Goal: Communication & Community: Connect with others

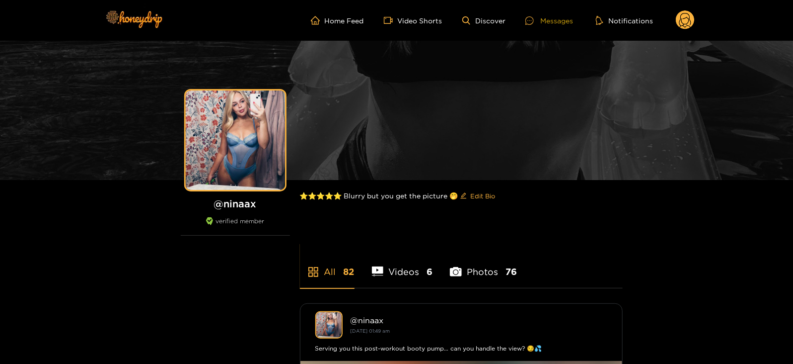
click at [528, 25] on div "Messages" at bounding box center [550, 20] width 48 height 11
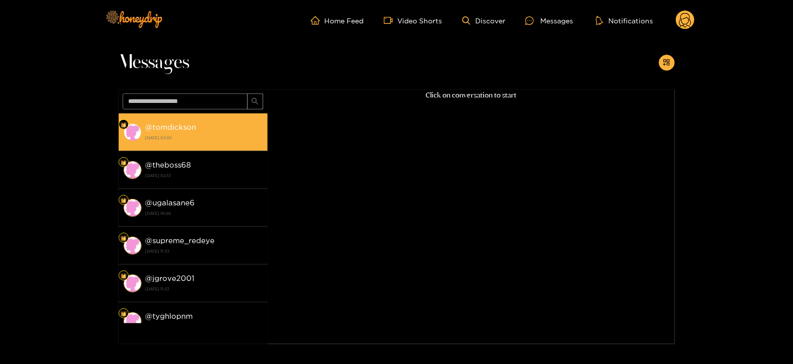
click at [183, 133] on strong "[DATE] 03:55" at bounding box center [204, 137] width 117 height 9
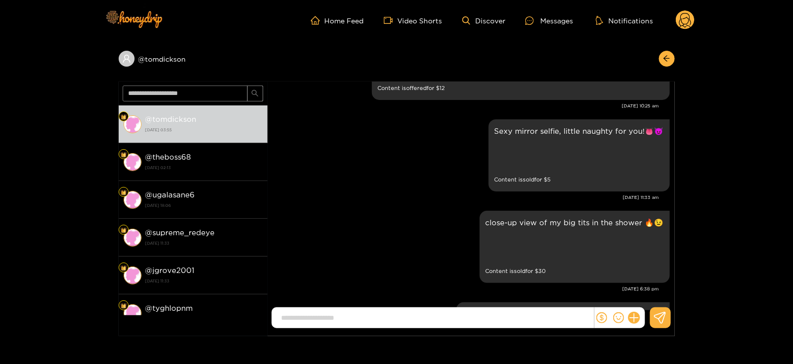
scroll to position [1476, 0]
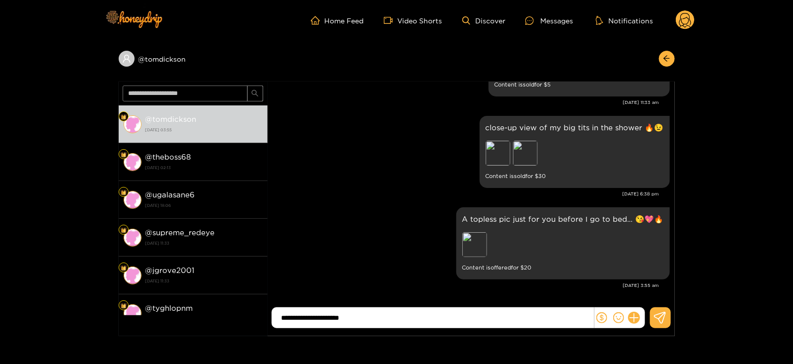
type input "**********"
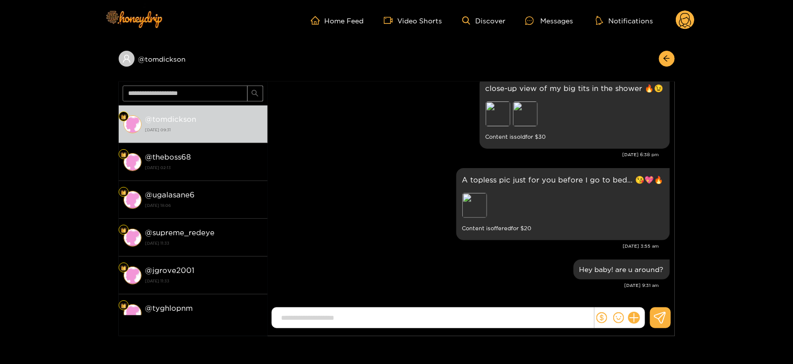
click at [677, 25] on icon at bounding box center [685, 20] width 19 height 20
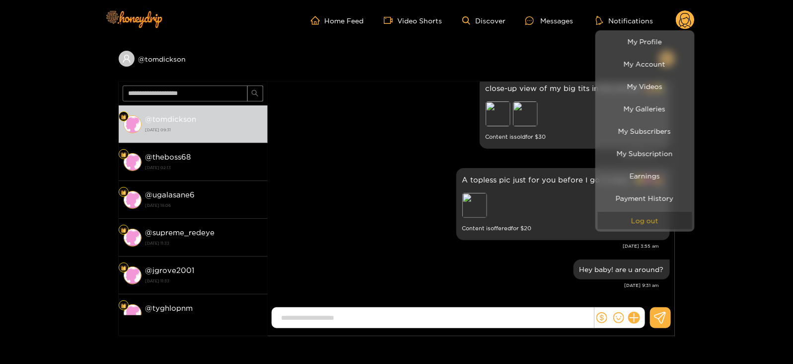
click at [603, 222] on button "Log out" at bounding box center [645, 220] width 94 height 17
